Goal: Transaction & Acquisition: Purchase product/service

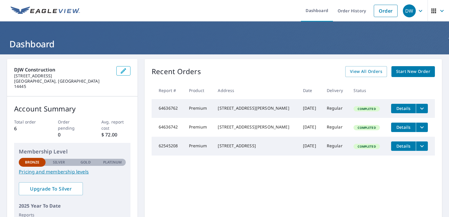
click at [397, 73] on span "Start New Order" at bounding box center [413, 71] width 34 height 7
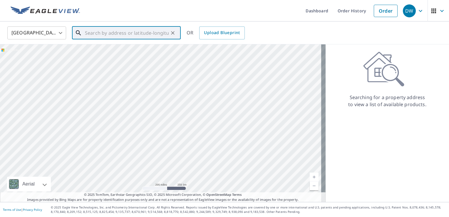
click at [145, 27] on input "text" at bounding box center [127, 33] width 84 height 16
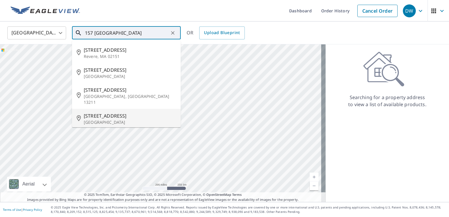
click at [91, 112] on span "157 Malden St" at bounding box center [130, 115] width 92 height 7
type input "157 Malden St Rochester, NY 14615"
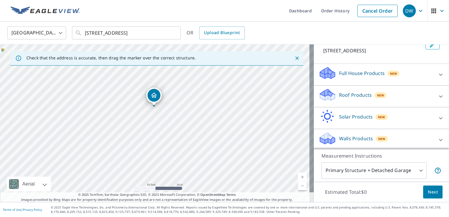
scroll to position [43, 0]
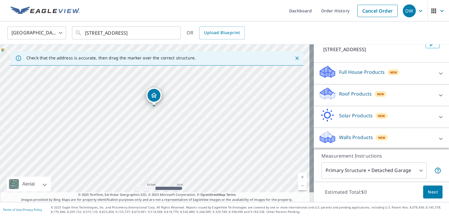
click at [360, 94] on p "Roof Products" at bounding box center [355, 93] width 33 height 7
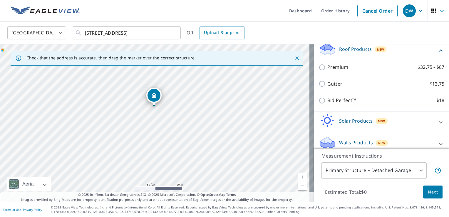
scroll to position [92, 0]
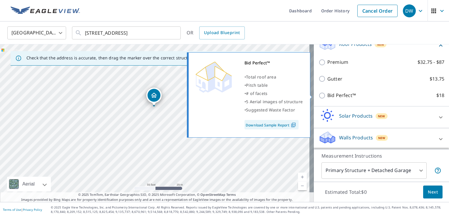
click at [283, 123] on link "Download Sample Report" at bounding box center [272, 124] width 54 height 9
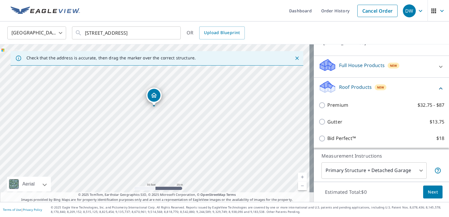
scroll to position [63, 0]
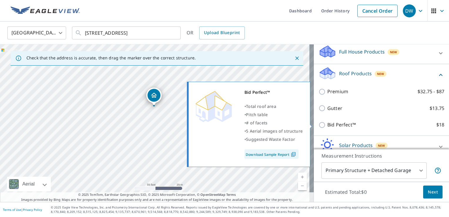
click at [291, 153] on img at bounding box center [294, 154] width 8 height 5
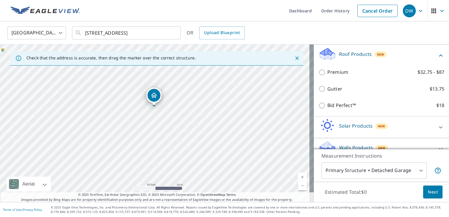
scroll to position [92, 0]
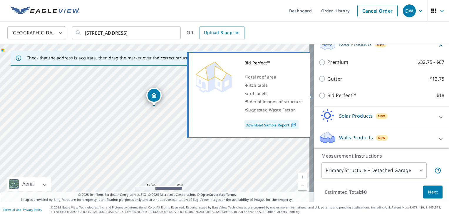
click at [329, 95] on p "Bid Perfect™" at bounding box center [341, 95] width 29 height 7
click at [327, 95] on input "Bid Perfect™ $18" at bounding box center [323, 95] width 9 height 7
checkbox input "true"
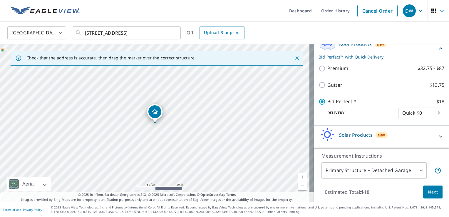
click at [408, 117] on body "DW DW Dashboard Order History Cancel Order DW United States US ​ 157 Malden St …" at bounding box center [224, 108] width 449 height 217
click at [408, 117] on li "Quick $0" at bounding box center [412, 112] width 46 height 11
click at [423, 188] on button "Next" at bounding box center [432, 191] width 19 height 13
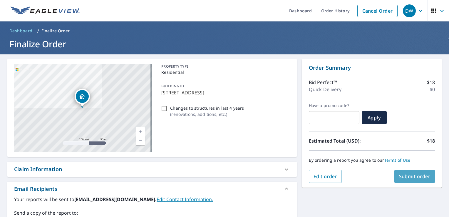
click at [399, 177] on span "Submit order" at bounding box center [414, 176] width 31 height 6
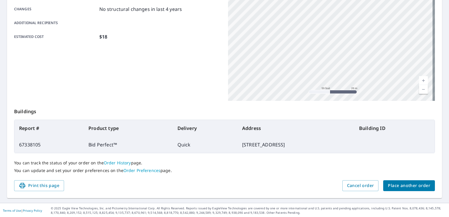
scroll to position [128, 0]
click at [404, 185] on span "Place another order" at bounding box center [409, 185] width 42 height 7
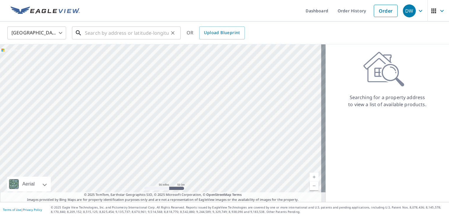
click at [153, 31] on input "text" at bounding box center [127, 33] width 84 height 16
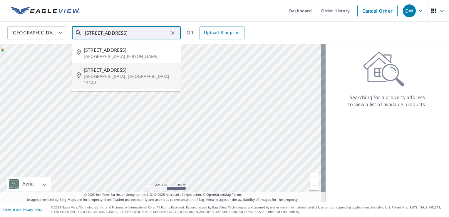
click at [128, 75] on p "Brockport, NY 14420" at bounding box center [130, 79] width 92 height 12
type input "8423 W Ridge Rd Brockport, NY 14420"
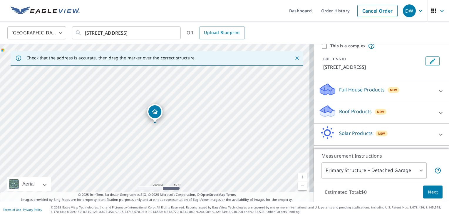
scroll to position [43, 0]
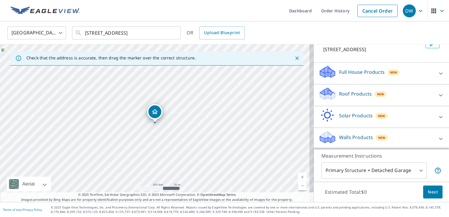
click at [408, 174] on body "DW DW Dashboard Order History Cancel Order DW United States US ​ 8423 W Ridge R…" at bounding box center [224, 108] width 449 height 217
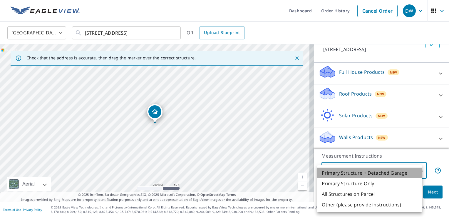
click at [383, 173] on li "Primary Structure + Detached Garage" at bounding box center [369, 173] width 105 height 11
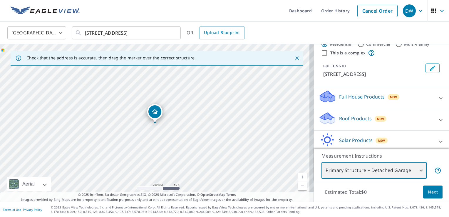
scroll to position [0, 0]
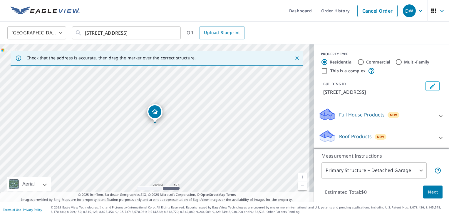
click at [353, 71] on label "This is a complex" at bounding box center [347, 71] width 35 height 6
click at [328, 71] on input "This is a complex" at bounding box center [324, 70] width 7 height 7
checkbox input "true"
radio input "false"
radio input "true"
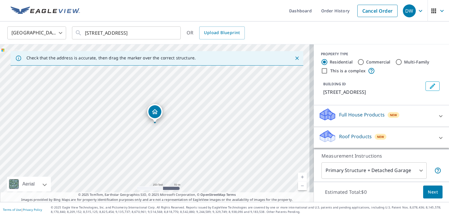
type input "4"
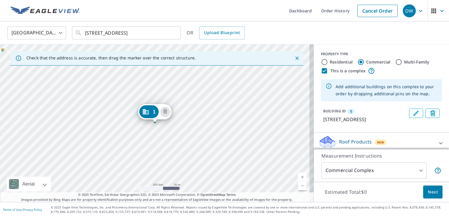
click at [342, 63] on label "Residential" at bounding box center [341, 62] width 23 height 6
click at [328, 63] on input "Residential" at bounding box center [324, 61] width 7 height 7
radio input "true"
type input "1"
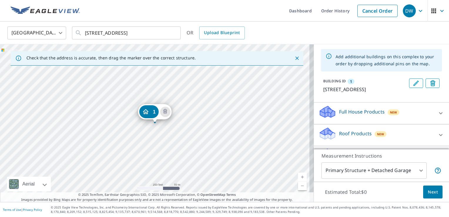
scroll to position [77, 0]
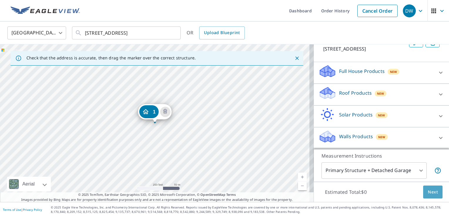
click at [436, 193] on button "Next" at bounding box center [432, 191] width 19 height 13
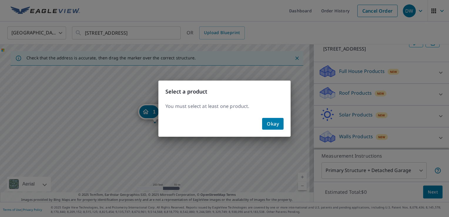
click at [273, 126] on span "Okay" at bounding box center [273, 124] width 12 height 8
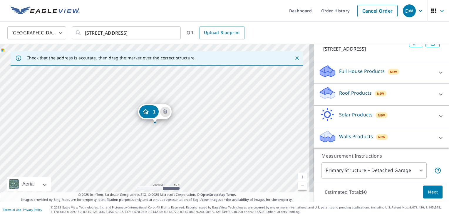
click at [354, 93] on p "Roof Products" at bounding box center [355, 92] width 33 height 7
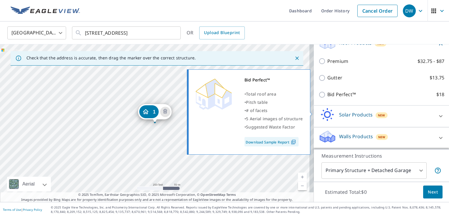
scroll to position [127, 0]
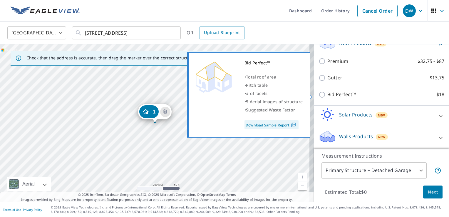
click at [343, 95] on p "Bid Perfect™" at bounding box center [341, 94] width 29 height 7
click at [327, 95] on input "Bid Perfect™ $18" at bounding box center [323, 94] width 9 height 7
checkbox input "true"
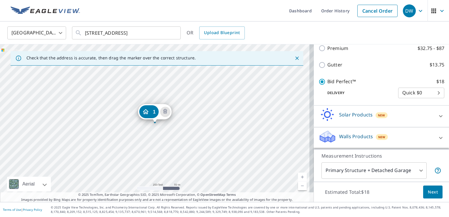
scroll to position [146, 0]
click at [429, 193] on span "Next" at bounding box center [433, 191] width 10 height 7
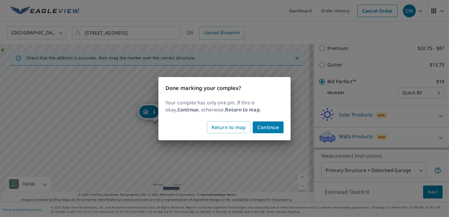
click at [361, 69] on div "Done marking your complex? Your complex has only one pin. If this is okay, Cont…" at bounding box center [224, 108] width 449 height 217
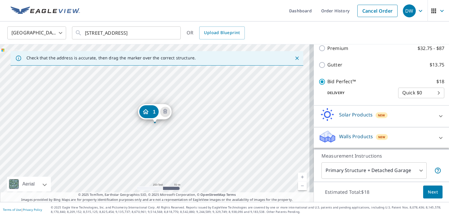
scroll to position [0, 0]
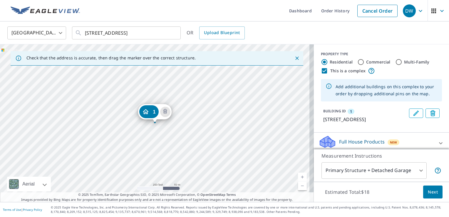
click at [342, 70] on label "This is a complex" at bounding box center [347, 71] width 35 height 6
click at [328, 70] on input "This is a complex" at bounding box center [324, 70] width 7 height 7
checkbox input "false"
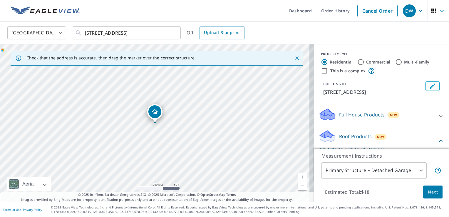
click at [428, 193] on span "Next" at bounding box center [433, 191] width 10 height 7
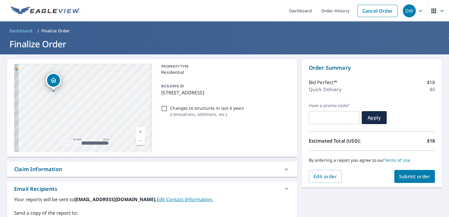
drag, startPoint x: 41, startPoint y: 107, endPoint x: 108, endPoint y: 121, distance: 69.0
click at [108, 122] on div "8423 W Ridge Rd Brockport, NY 14420" at bounding box center [83, 108] width 138 height 88
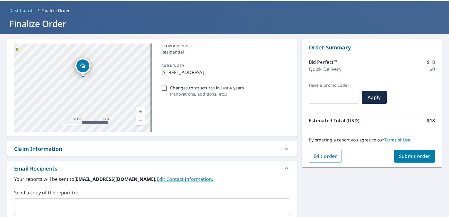
scroll to position [29, 0]
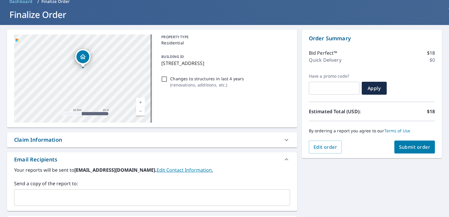
click at [421, 150] on button "Submit order" at bounding box center [414, 146] width 41 height 13
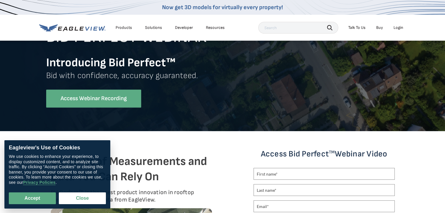
scroll to position [59, 0]
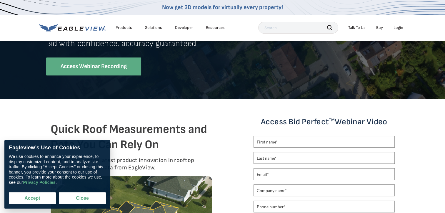
click at [48, 196] on button "Accept" at bounding box center [32, 198] width 47 height 12
checkbox input "true"
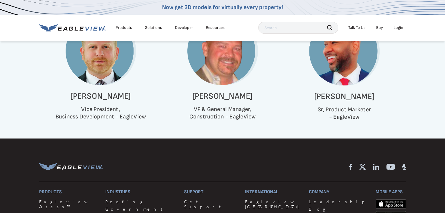
scroll to position [470, 0]
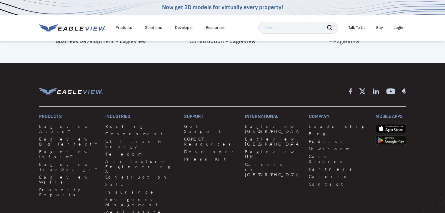
click at [4, 0] on div "Now get 3D models for virtually every property!" at bounding box center [222, 7] width 445 height 15
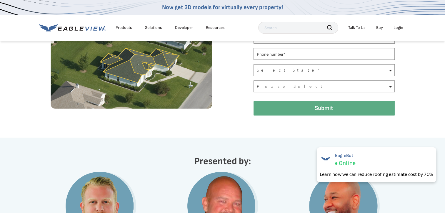
scroll to position [147, 0]
